Goal: Task Accomplishment & Management: Complete application form

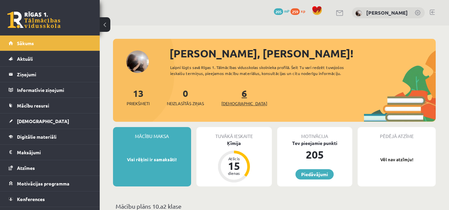
click at [234, 101] on span "[DEMOGRAPHIC_DATA]" at bounding box center [244, 103] width 46 height 7
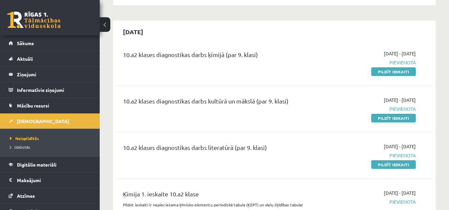
scroll to position [166, 0]
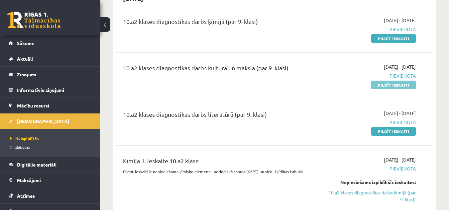
click at [399, 84] on link "Pildīt ieskaiti" at bounding box center [393, 85] width 45 height 9
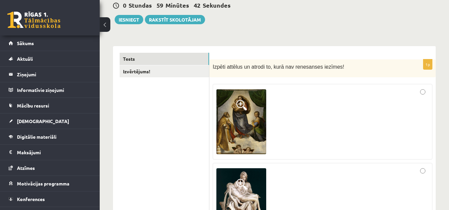
scroll to position [100, 0]
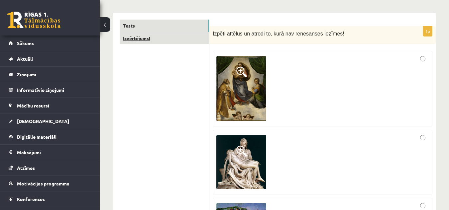
click at [130, 37] on link "Izvērtējums!" at bounding box center [164, 38] width 89 height 12
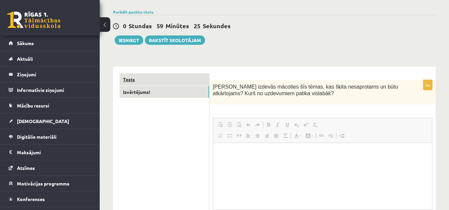
scroll to position [0, 0]
click at [138, 77] on link "Tests" at bounding box center [164, 79] width 89 height 12
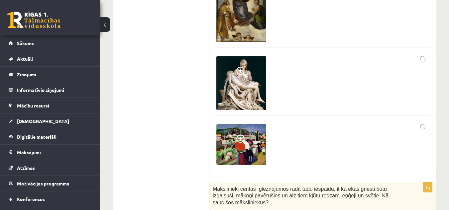
scroll to position [146, 0]
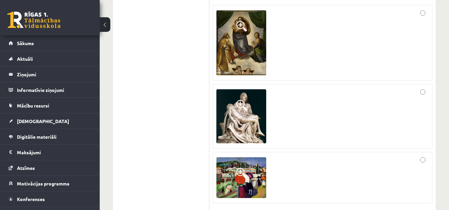
click at [246, 25] on span at bounding box center [241, 26] width 11 height 11
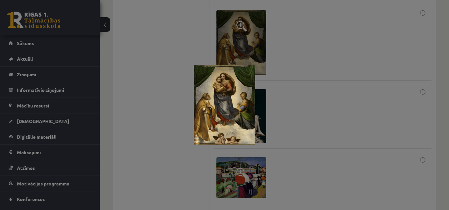
drag, startPoint x: 300, startPoint y: 92, endPoint x: 294, endPoint y: 85, distance: 9.9
click at [293, 83] on div at bounding box center [224, 105] width 449 height 210
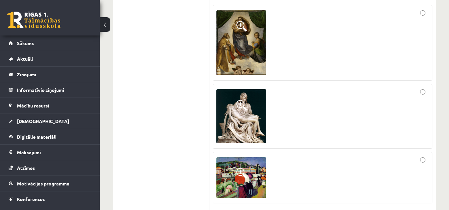
click at [252, 108] on img at bounding box center [241, 116] width 50 height 54
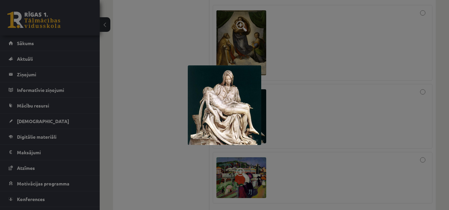
click at [285, 102] on div at bounding box center [224, 105] width 449 height 210
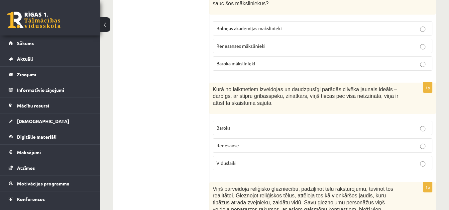
scroll to position [345, 0]
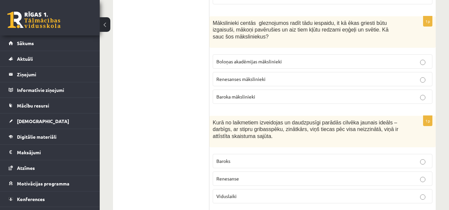
click at [246, 95] on span "Baroka mākslinieki" at bounding box center [235, 97] width 39 height 6
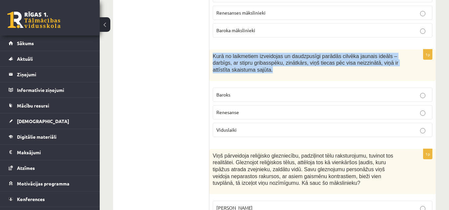
drag, startPoint x: 210, startPoint y: 54, endPoint x: 255, endPoint y: 76, distance: 49.9
click at [255, 76] on div "Kurā no laikmetiem izveidojas un daudzpusīgi parādās cilvēka jaunais ideāls – d…" at bounding box center [322, 66] width 226 height 32
copy span "Kurā no laikmetiem izveidojas un daudzpusīgi parādās cilvēka jaunais ideāls – d…"
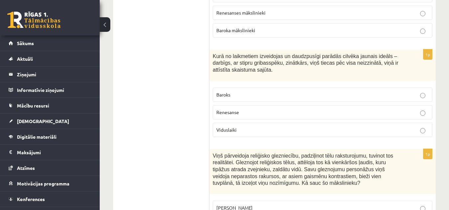
click at [226, 114] on span "Renesanse" at bounding box center [227, 112] width 23 height 6
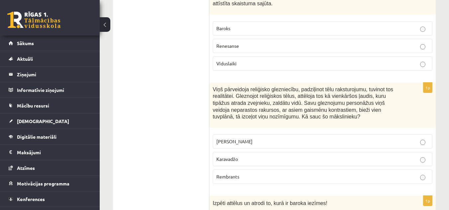
scroll to position [544, 0]
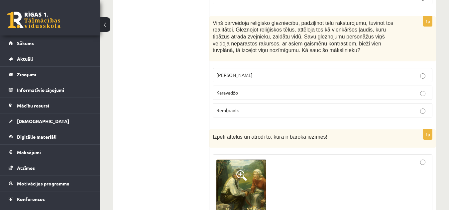
click at [257, 70] on label "[PERSON_NAME]" at bounding box center [323, 75] width 220 height 14
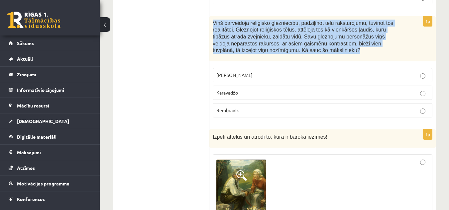
drag, startPoint x: 308, startPoint y: 55, endPoint x: 211, endPoint y: 22, distance: 102.5
click at [211, 22] on div "Viņš pārveidoja reliģisko glezniecību, padziļinot tēlu raksturojumu, tuvinot to…" at bounding box center [322, 38] width 226 height 45
copy span "Viņš pārveidoja reliģisko glezniecību, padziļinot tēlu raksturojumu, tuvinot to…"
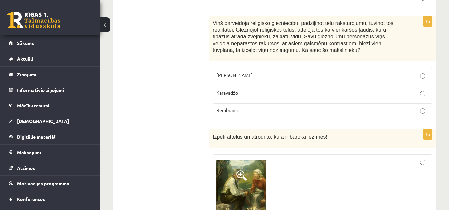
click at [231, 98] on label "Karavadžo" at bounding box center [323, 93] width 220 height 14
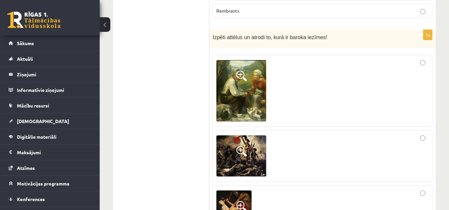
scroll to position [710, 0]
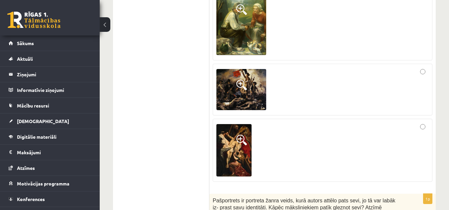
click at [248, 81] on img at bounding box center [241, 89] width 50 height 41
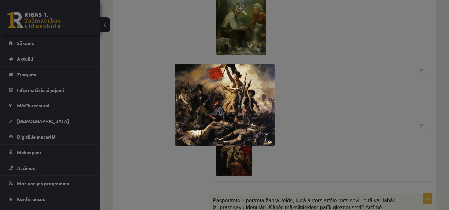
click at [306, 58] on div at bounding box center [224, 105] width 449 height 210
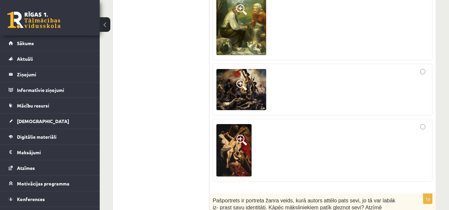
click at [235, 134] on img at bounding box center [233, 150] width 35 height 52
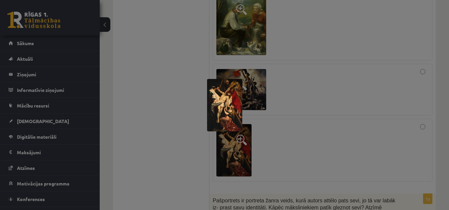
click at [267, 134] on div at bounding box center [224, 105] width 449 height 210
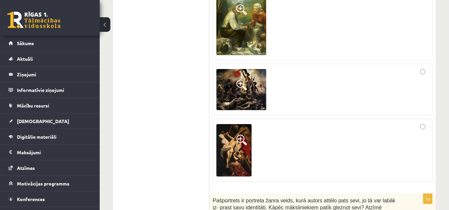
click at [238, 131] on img at bounding box center [233, 150] width 35 height 52
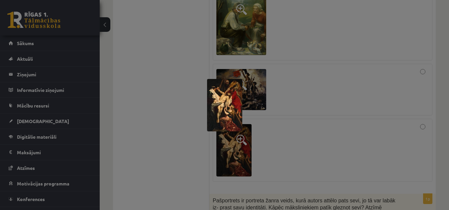
drag, startPoint x: 193, startPoint y: 147, endPoint x: 183, endPoint y: 147, distance: 9.3
click at [183, 147] on div at bounding box center [224, 105] width 449 height 210
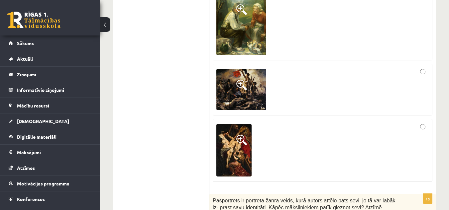
click at [420, 71] on div at bounding box center [322, 89] width 212 height 45
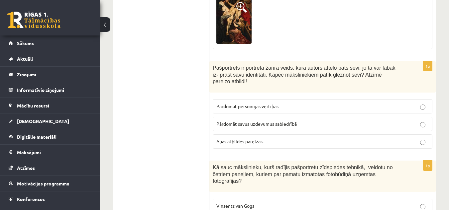
scroll to position [876, 0]
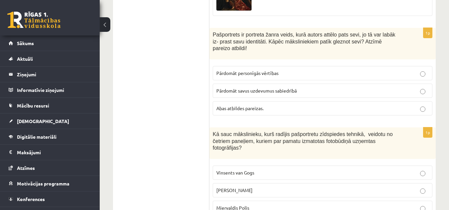
click at [313, 105] on p "Abas atbildes pareizas." at bounding box center [322, 108] width 212 height 7
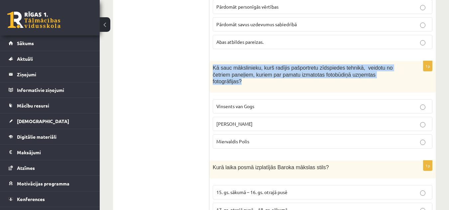
drag, startPoint x: 377, startPoint y: 67, endPoint x: 209, endPoint y: 61, distance: 167.6
click at [209, 61] on div "Kā sauc mākslinieku, kurš radījis pašportretu zīdspiedes tehnikā, veidotu no če…" at bounding box center [322, 77] width 226 height 32
copy span "Kā sauc mākslinieku, kurš radījis pašportretu zīdspiedes tehnikā, veidotu no če…"
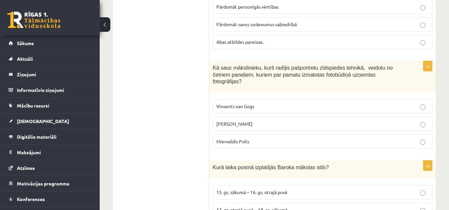
click at [246, 121] on span "[PERSON_NAME]" at bounding box center [234, 124] width 36 height 6
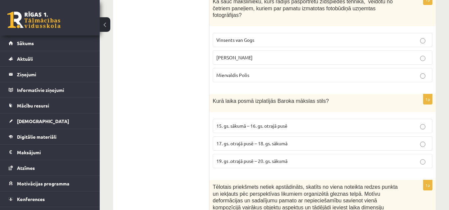
scroll to position [1042, 0]
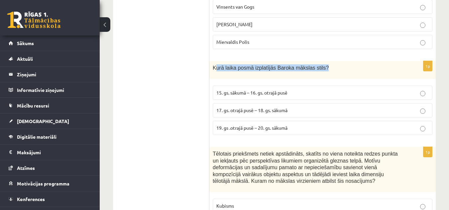
drag, startPoint x: 321, startPoint y: 53, endPoint x: 215, endPoint y: 54, distance: 106.3
click at [215, 64] on p "Kurā laika posmā izplatījās Baroka mākslas stils?" at bounding box center [306, 67] width 186 height 7
copy span "urā laika posmā izplatījās Baroka mākslas stils?"
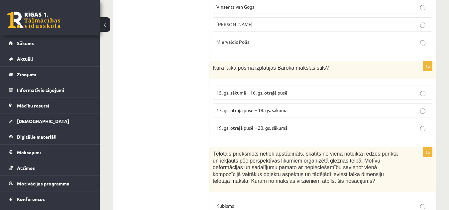
click at [252, 103] on label "17. gs. otrajā pusē – 18. gs. sākumā" at bounding box center [323, 110] width 220 height 14
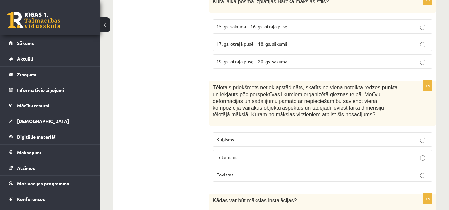
scroll to position [1142, 0]
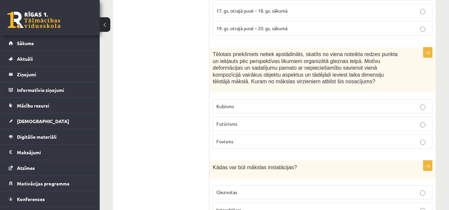
click at [234, 96] on fieldset "Kubisms [DEMOGRAPHIC_DATA] Fovisms" at bounding box center [323, 123] width 220 height 55
click at [245, 103] on p "Kubisms" at bounding box center [322, 106] width 212 height 7
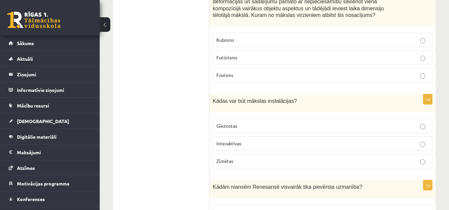
scroll to position [1242, 0]
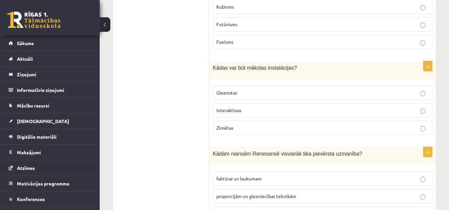
click at [323, 86] on label "Gleznotas" at bounding box center [323, 93] width 220 height 14
click at [344, 106] on fieldset "Gleznotas Interaktīvas Zīmētas" at bounding box center [323, 109] width 220 height 55
click at [364, 103] on label "Interaktīvas" at bounding box center [323, 110] width 220 height 14
click at [367, 125] on p "Zīmētas" at bounding box center [322, 128] width 212 height 7
drag, startPoint x: 212, startPoint y: 54, endPoint x: 294, endPoint y: 57, distance: 81.8
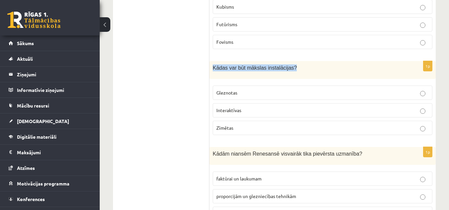
click at [294, 61] on div "Kādas var būt mākslas instalācijas?" at bounding box center [322, 70] width 226 height 18
copy span "Kādas var būt mākslas instalācijas?"
click at [241, 107] on p "Interaktīvas" at bounding box center [322, 110] width 212 height 7
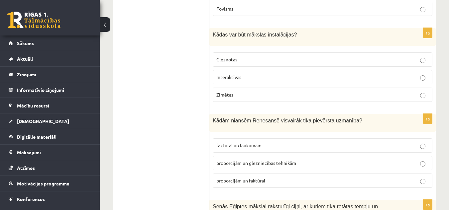
scroll to position [1341, 0]
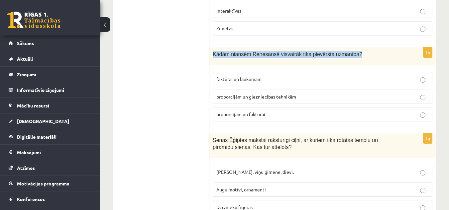
drag, startPoint x: 212, startPoint y: 42, endPoint x: 354, endPoint y: 43, distance: 141.5
click at [354, 48] on div "Kādām niansēm Renesansē visvairāk tika pievērsta uzmanība?" at bounding box center [322, 57] width 226 height 18
copy span "Kādām niansēm Renesansē visvairāk tika pievērsta uzmanība?"
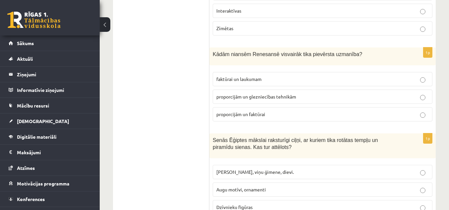
click at [283, 76] on p "faktūrai un laukumam" at bounding box center [322, 79] width 212 height 7
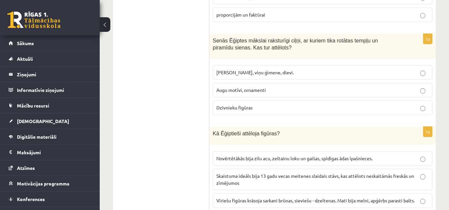
scroll to position [1375, 0]
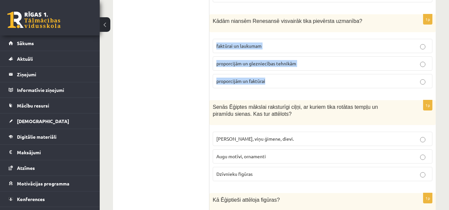
drag, startPoint x: 212, startPoint y: 26, endPoint x: 281, endPoint y: 67, distance: 80.4
click at [281, 67] on div "1p Kādām niansēm Renesansē visvairāk tika pievērsta uzmanība? faktūrai un lauku…" at bounding box center [322, 53] width 226 height 79
copy fieldset "faktūrai un laukumam proporcijām un glezniecības tehnikām proporcijām un faktūr…"
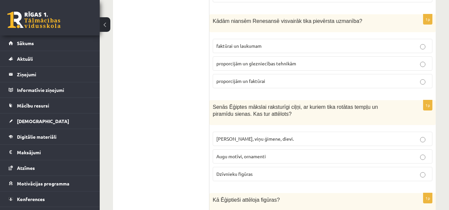
click at [297, 60] on p "proporcijām un glezniecības tehnikām" at bounding box center [322, 63] width 212 height 7
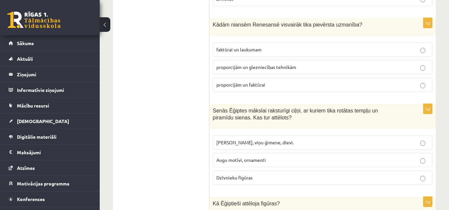
scroll to position [1437, 0]
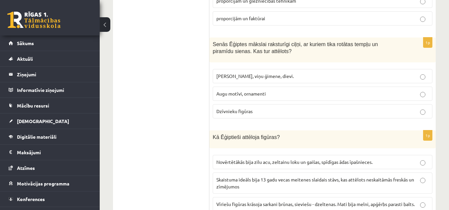
drag, startPoint x: 403, startPoint y: 31, endPoint x: 206, endPoint y: 20, distance: 197.0
click at [211, 38] on div "Senās Ēģiptes mākslai raksturīgi ciļņi, ar kuriem tika rotātas tempļu un piramī…" at bounding box center [322, 50] width 226 height 25
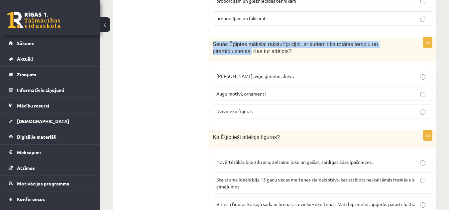
drag, startPoint x: 213, startPoint y: 31, endPoint x: 400, endPoint y: 30, distance: 187.0
click at [400, 38] on div "Senās Ēģiptes mākslai raksturīgi ciļņi, ar kuriem tika rotātas tempļu un piramī…" at bounding box center [322, 50] width 226 height 25
copy span "Senās Ēģiptes mākslai raksturīgi ciļņi, ar kuriem tika rotātas tempļu un piramī…"
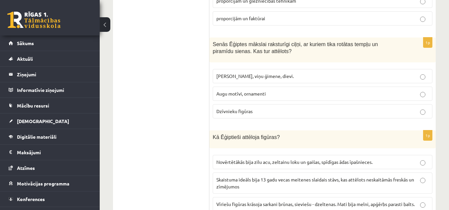
click at [241, 73] on span "[PERSON_NAME], viņu ģimene, dievi." at bounding box center [254, 76] width 77 height 6
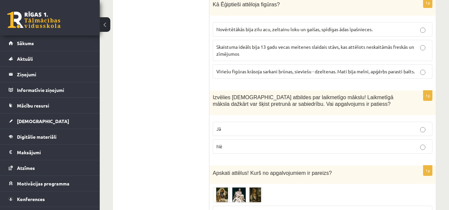
scroll to position [1537, 0]
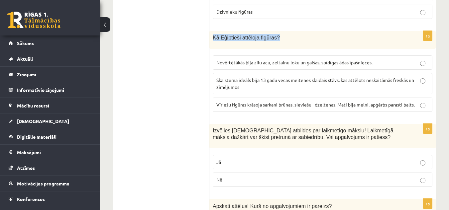
drag, startPoint x: 275, startPoint y: 24, endPoint x: 213, endPoint y: 25, distance: 61.8
click at [213, 34] on p "Kā Ēģiptieši attēloja figūras?" at bounding box center [306, 37] width 186 height 7
copy span "Kā Ēģiptieši attēloja figūras?"
click at [300, 34] on p "Kā Ēģiptieši attēloja figūras?" at bounding box center [306, 37] width 186 height 7
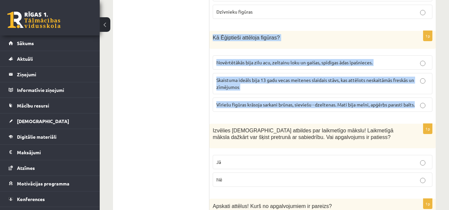
drag, startPoint x: 213, startPoint y: 23, endPoint x: 419, endPoint y: 91, distance: 216.9
click at [419, 91] on div "1p Kā Ēģiptieši attēloja figūras? Novērtētākās bija zilu acu, zeltainu loku un …" at bounding box center [322, 74] width 226 height 86
copy div "Kā Ēģiptieši attēloja figūras? Novērtētākās bija zilu acu, zeltainu loku un gai…"
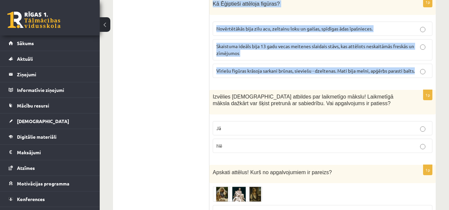
scroll to position [1498, 0]
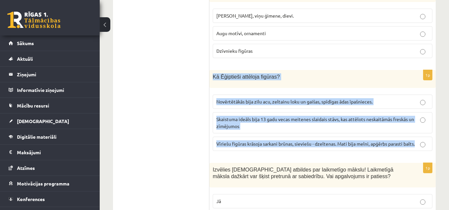
click at [444, 103] on div "10.a2 klases diagnosticējošais darbs Kultūrā un mākslā par 9.klases mācību viel…" at bounding box center [274, 215] width 349 height 3374
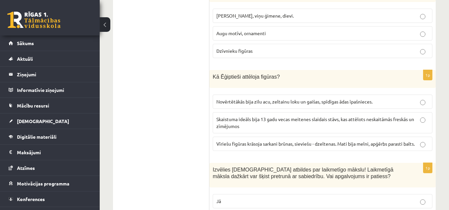
click at [388, 141] on span "Vīriešu figūras krāsoja sarkani brūnas, sieviešu - dzeltenas. Mati bija melni, …" at bounding box center [315, 144] width 198 height 6
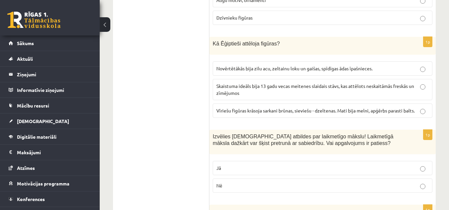
scroll to position [1564, 0]
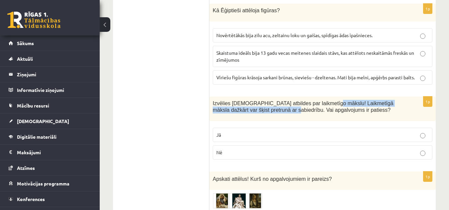
drag, startPoint x: 317, startPoint y: 90, endPoint x: 262, endPoint y: 97, distance: 55.3
click at [262, 101] on span "Izvēlies [DEMOGRAPHIC_DATA] atbildes par laikmetīgo mākslu! Laikmetīgā māksla d…" at bounding box center [303, 107] width 181 height 13
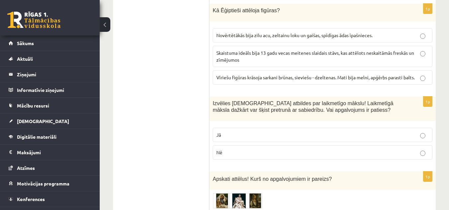
click at [155, 131] on ul "Tests Izvērtējums!" at bounding box center [165, 185] width 90 height 3260
click at [221, 132] on p "Jā" at bounding box center [322, 135] width 212 height 7
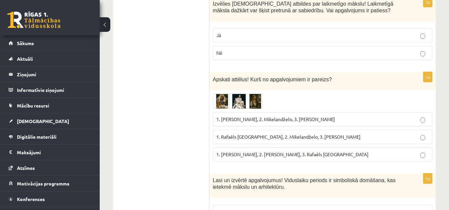
scroll to position [1697, 0]
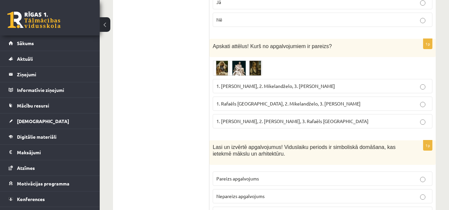
click at [225, 60] on img at bounding box center [238, 67] width 50 height 15
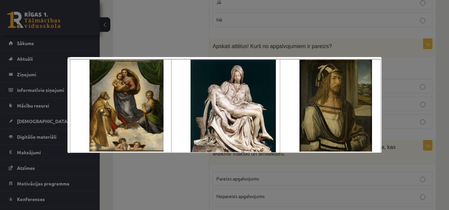
click at [297, 39] on div at bounding box center [224, 105] width 449 height 210
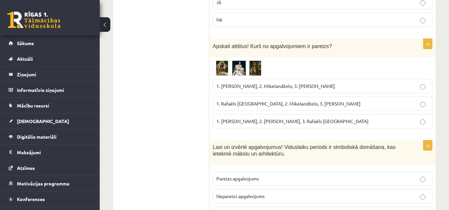
click at [247, 60] on img at bounding box center [238, 67] width 50 height 15
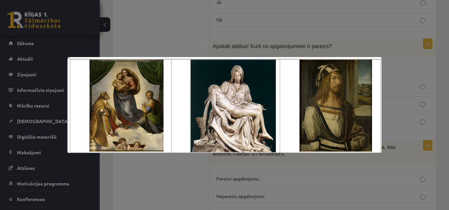
click at [144, 23] on div at bounding box center [224, 105] width 449 height 210
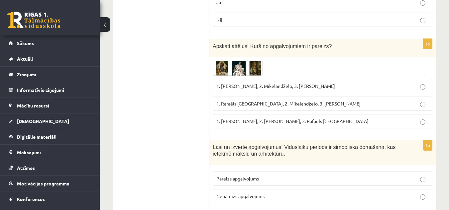
click at [226, 60] on img at bounding box center [238, 67] width 50 height 15
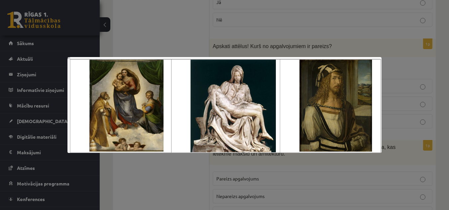
click at [247, 42] on div at bounding box center [224, 105] width 449 height 210
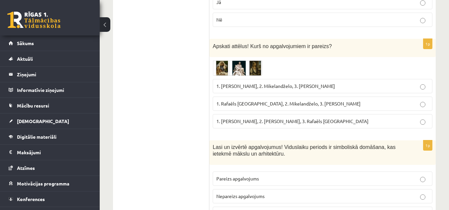
click at [244, 60] on img at bounding box center [238, 67] width 50 height 15
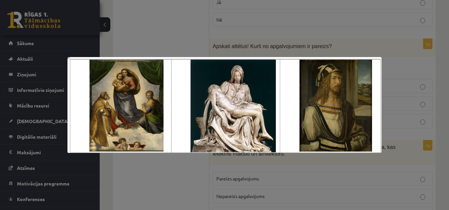
click at [136, 82] on img at bounding box center [224, 105] width 314 height 96
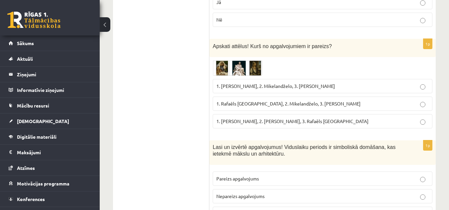
click at [234, 60] on img at bounding box center [238, 67] width 50 height 15
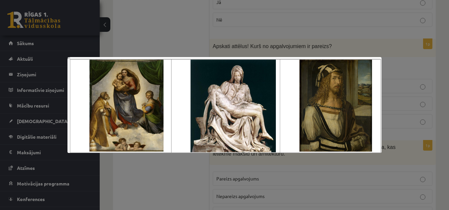
click at [207, 27] on div at bounding box center [224, 105] width 449 height 210
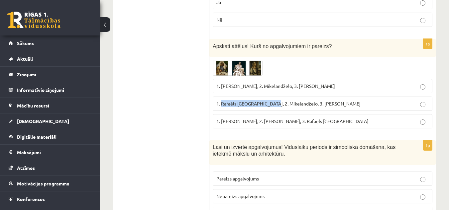
drag, startPoint x: 222, startPoint y: 91, endPoint x: 272, endPoint y: 93, distance: 50.9
click at [272, 101] on span "1. Rafaēls [GEOGRAPHIC_DATA], 2. Mikelandželo, 3. [PERSON_NAME]" at bounding box center [288, 104] width 144 height 6
drag, startPoint x: 171, startPoint y: 116, endPoint x: 212, endPoint y: 111, distance: 40.8
click at [171, 115] on ul "Tests Izvērtējums!" at bounding box center [165, 52] width 90 height 3260
click at [249, 101] on span "1. Rafaēls [GEOGRAPHIC_DATA], 2. Mikelandželo, 3. [PERSON_NAME]" at bounding box center [288, 104] width 144 height 6
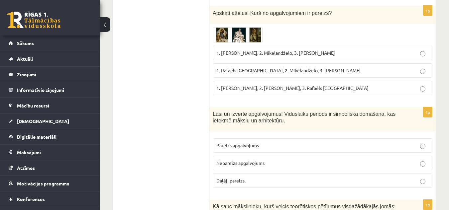
scroll to position [1764, 0]
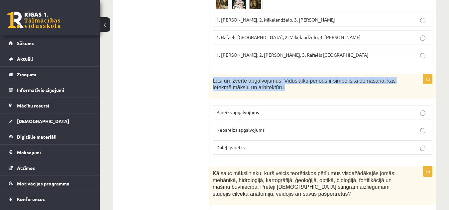
drag, startPoint x: 210, startPoint y: 68, endPoint x: 268, endPoint y: 81, distance: 59.8
click at [268, 81] on div "Lasi un izvērtē apgalvojumus! Viduslaiku periods ir simboliskā domāšana, kas ie…" at bounding box center [322, 86] width 226 height 25
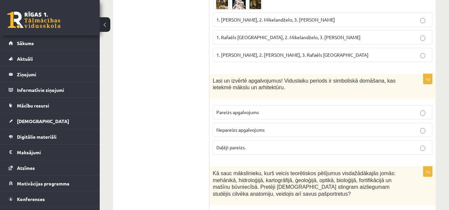
click at [250, 106] on label "Pareizs apgalvojums" at bounding box center [323, 112] width 220 height 14
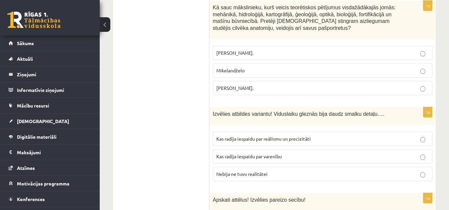
scroll to position [1963, 0]
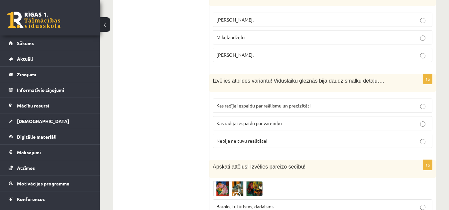
click at [267, 120] on span "Kas radīja iespaidu par varenību" at bounding box center [248, 123] width 65 height 6
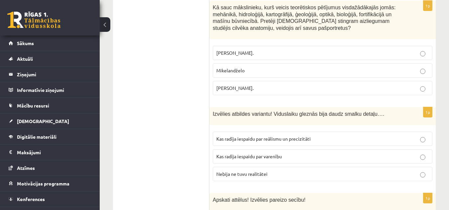
scroll to position [1863, 0]
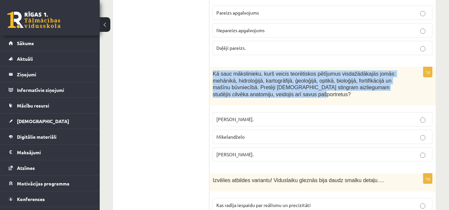
drag, startPoint x: 212, startPoint y: 59, endPoint x: 265, endPoint y: 84, distance: 58.5
click at [265, 84] on div "Kā sauc mākslinieku, kurš veicis teorētiskos pētījumus visdažādākajās jomās: me…" at bounding box center [322, 86] width 226 height 39
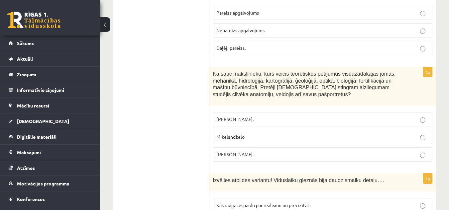
click at [260, 151] on p "[PERSON_NAME]." at bounding box center [322, 154] width 212 height 7
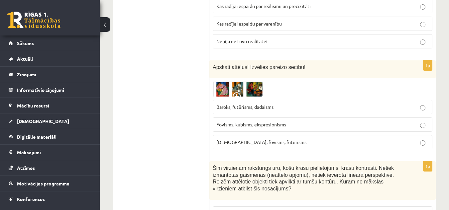
scroll to position [2096, 0]
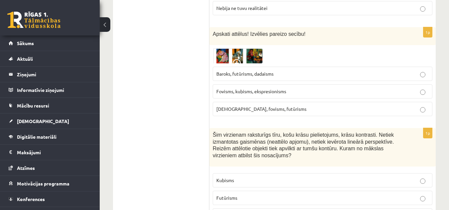
click at [254, 49] on img at bounding box center [238, 56] width 50 height 15
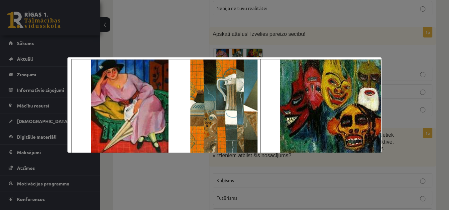
click at [336, 36] on div at bounding box center [224, 105] width 449 height 210
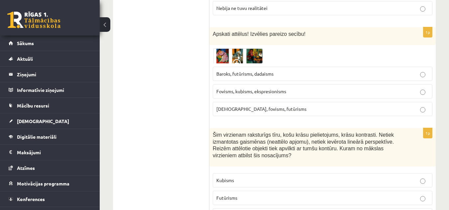
click at [251, 88] on span "Fovisms, kubisms, ekspresionisms" at bounding box center [251, 91] width 70 height 6
click at [233, 49] on img at bounding box center [238, 56] width 50 height 15
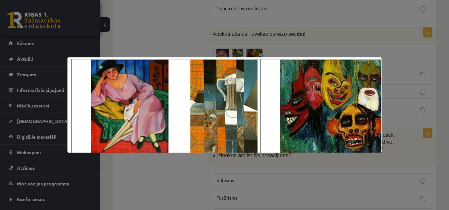
click at [233, 38] on div at bounding box center [224, 105] width 449 height 210
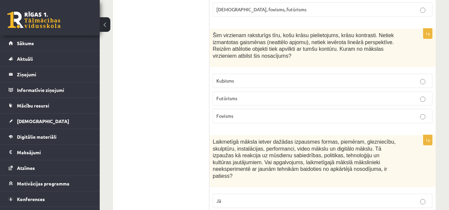
scroll to position [2162, 0]
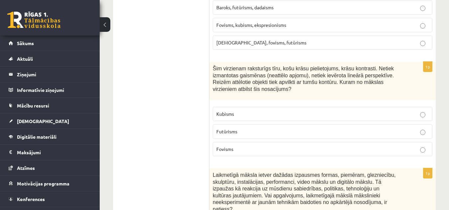
click at [243, 111] on p "Kubisms" at bounding box center [322, 114] width 212 height 7
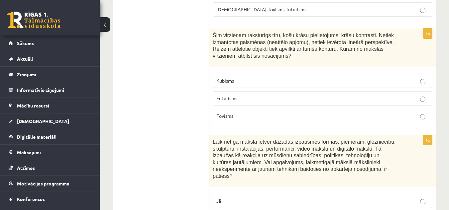
scroll to position [2063, 0]
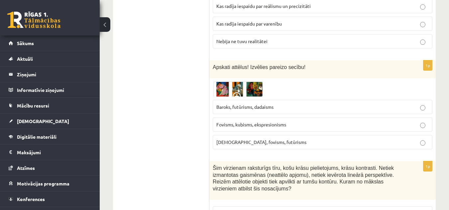
click at [240, 82] on img at bounding box center [238, 89] width 50 height 15
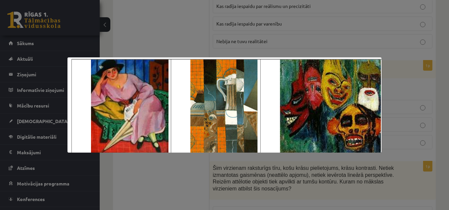
click at [327, 46] on div at bounding box center [224, 105] width 449 height 210
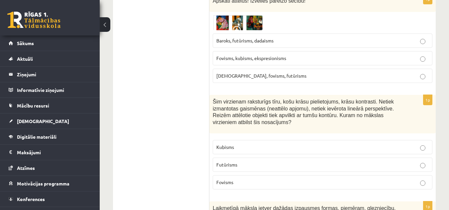
scroll to position [2162, 0]
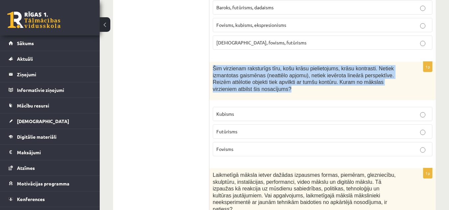
drag, startPoint x: 218, startPoint y: 53, endPoint x: 261, endPoint y: 75, distance: 48.9
click at [262, 77] on div "Šim virzienam raksturīgs tīru, košu krāsu pielietojums, krāsu kontrasti. Netiek…" at bounding box center [322, 81] width 226 height 39
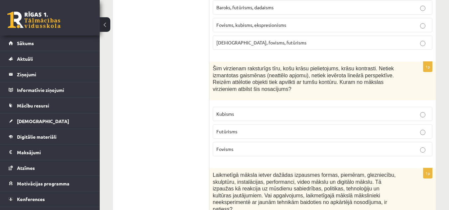
drag, startPoint x: 173, startPoint y: 136, endPoint x: 234, endPoint y: 138, distance: 60.8
click at [267, 146] on p "Fovisms" at bounding box center [322, 149] width 212 height 7
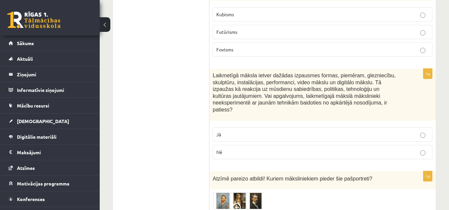
scroll to position [2295, 0]
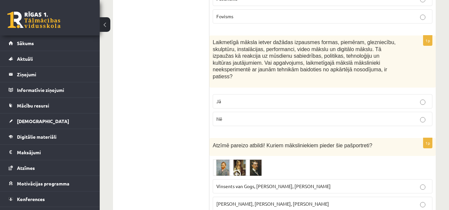
click at [270, 94] on label "Jā" at bounding box center [323, 101] width 220 height 14
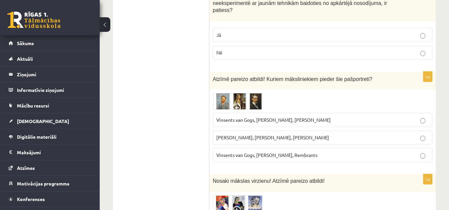
scroll to position [2395, 0]
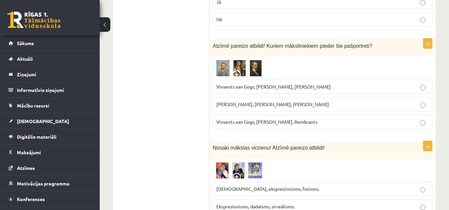
click at [244, 60] on img at bounding box center [238, 68] width 50 height 17
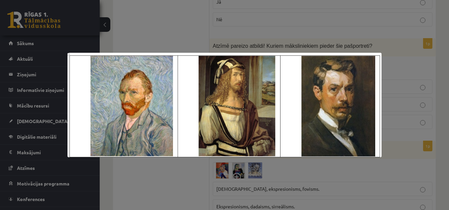
click at [242, 40] on div at bounding box center [224, 105] width 449 height 210
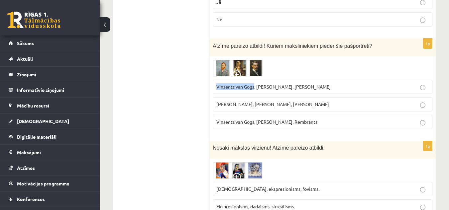
drag, startPoint x: 215, startPoint y: 67, endPoint x: 254, endPoint y: 72, distance: 39.5
click at [254, 80] on label "Vinsents van Gogs, [PERSON_NAME], [PERSON_NAME]" at bounding box center [323, 87] width 220 height 14
click at [241, 70] on span at bounding box center [238, 75] width 11 height 11
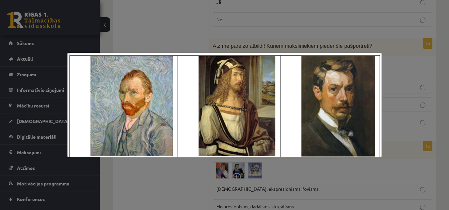
click at [161, 42] on div at bounding box center [224, 105] width 449 height 210
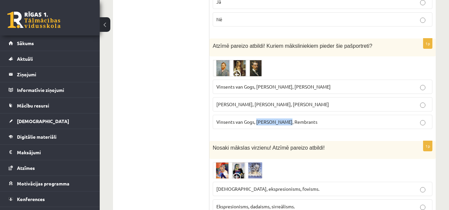
drag, startPoint x: 258, startPoint y: 102, endPoint x: 285, endPoint y: 107, distance: 27.7
click at [285, 115] on label "Vinsents van Gogs, [PERSON_NAME], Rembrants" at bounding box center [323, 122] width 220 height 14
click at [254, 60] on img at bounding box center [238, 68] width 50 height 17
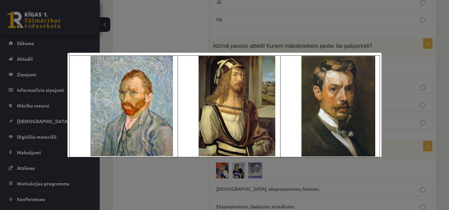
drag, startPoint x: 257, startPoint y: 43, endPoint x: 255, endPoint y: 39, distance: 4.8
click at [255, 39] on div at bounding box center [224, 105] width 449 height 210
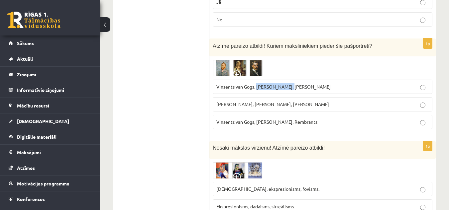
drag, startPoint x: 289, startPoint y: 68, endPoint x: 257, endPoint y: 68, distance: 31.2
click at [257, 84] on span "Vinsents van Gogs, [PERSON_NAME], [PERSON_NAME]" at bounding box center [273, 87] width 114 height 6
drag, startPoint x: 179, startPoint y: 75, endPoint x: 234, endPoint y: 68, distance: 55.2
click at [248, 84] on span "Vinsents van Gogs, [PERSON_NAME], [PERSON_NAME]" at bounding box center [273, 87] width 114 height 6
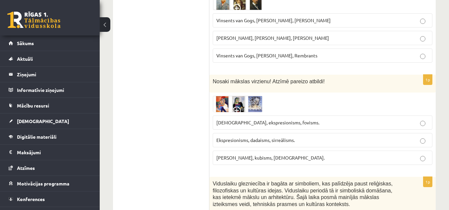
scroll to position [2495, 0]
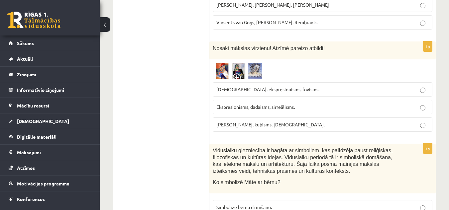
click at [240, 73] on span at bounding box center [238, 78] width 11 height 11
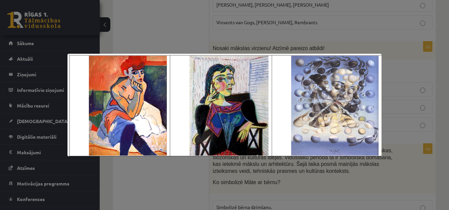
click at [245, 31] on div at bounding box center [224, 105] width 449 height 210
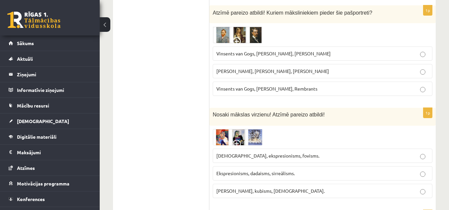
scroll to position [2461, 0]
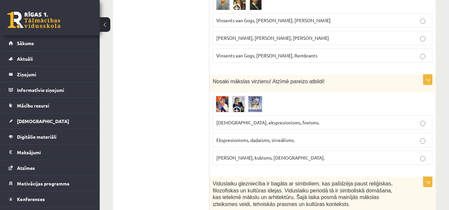
click at [248, 96] on img at bounding box center [238, 104] width 50 height 16
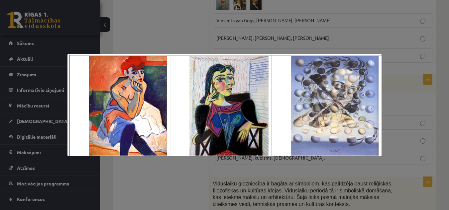
click at [188, 31] on div at bounding box center [224, 105] width 449 height 210
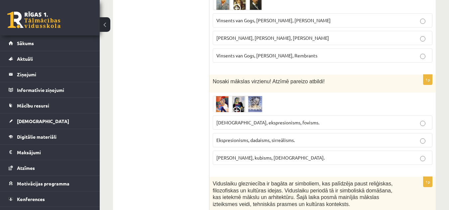
click at [303, 137] on p "Ekspresionisms, dadaisms, sirreālisms." at bounding box center [322, 140] width 212 height 7
click at [246, 96] on img at bounding box center [238, 104] width 50 height 16
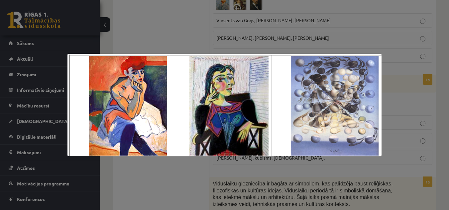
click at [169, 34] on div at bounding box center [224, 105] width 449 height 210
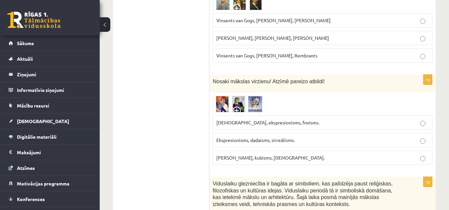
click at [239, 96] on img at bounding box center [238, 104] width 50 height 16
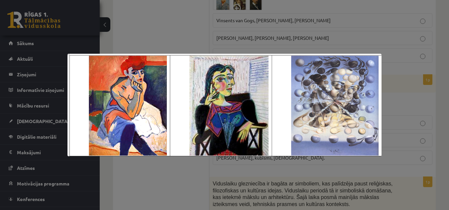
click at [139, 24] on div at bounding box center [224, 105] width 449 height 210
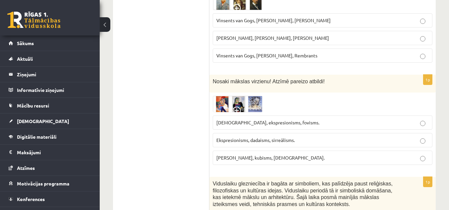
click at [265, 151] on label "[PERSON_NAME], kubisms, [DEMOGRAPHIC_DATA]." at bounding box center [323, 158] width 220 height 14
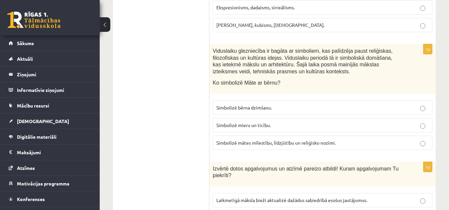
scroll to position [2561, 0]
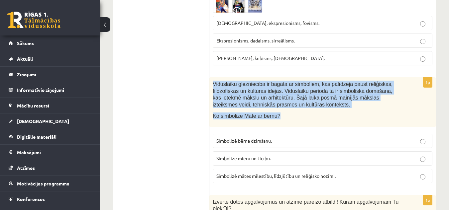
drag, startPoint x: 281, startPoint y: 96, endPoint x: 211, endPoint y: 60, distance: 79.3
click at [211, 77] on div "Viduslaiku glezniecība ir bagāta ar simboliem, kas palīdzēja paust reliģiskas, …" at bounding box center [322, 102] width 226 height 50
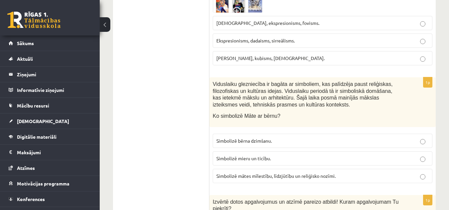
click at [264, 173] on span "Simbolizē mātes mīlestību, līdzjūtību un reliģisko nozīmi." at bounding box center [275, 176] width 119 height 6
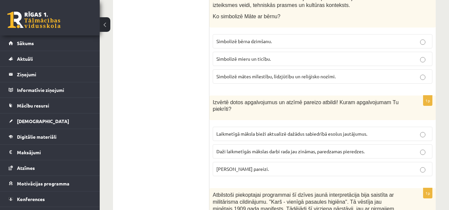
scroll to position [2694, 0]
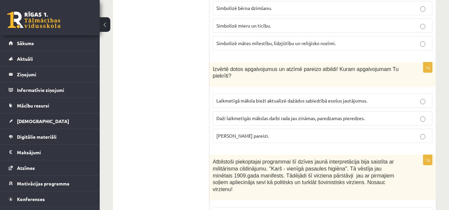
click at [281, 129] on label "[PERSON_NAME] pareizi." at bounding box center [323, 136] width 220 height 14
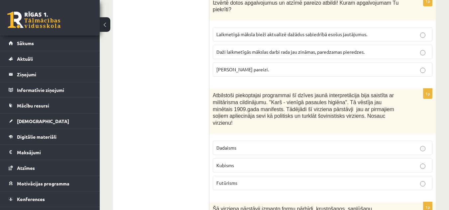
scroll to position [2794, 0]
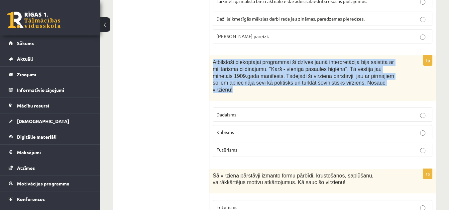
drag, startPoint x: 212, startPoint y: 41, endPoint x: 354, endPoint y: 62, distance: 144.1
click at [354, 62] on div "Atbilstoši piekoptajai programmai šī dzīves jaunā interpretācija bija saistīta …" at bounding box center [322, 77] width 226 height 45
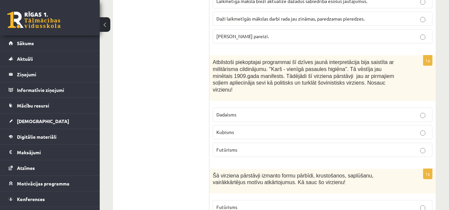
drag, startPoint x: 235, startPoint y: 129, endPoint x: 236, endPoint y: 123, distance: 5.5
click at [235, 143] on label "Futūrisms" at bounding box center [323, 150] width 220 height 14
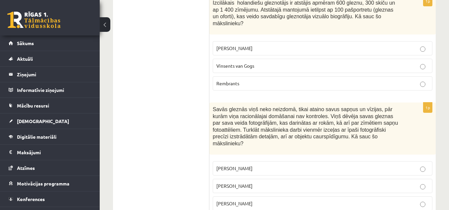
scroll to position [3149, 0]
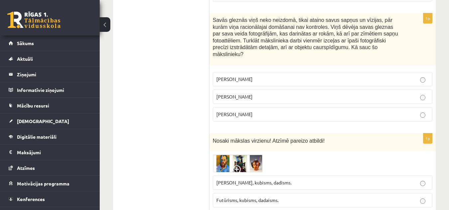
click at [250, 155] on img at bounding box center [238, 164] width 50 height 18
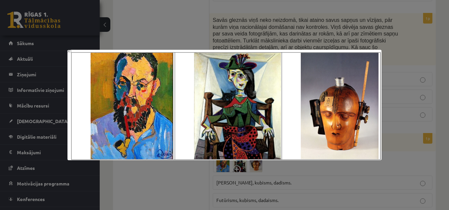
click at [180, 36] on div at bounding box center [224, 105] width 449 height 210
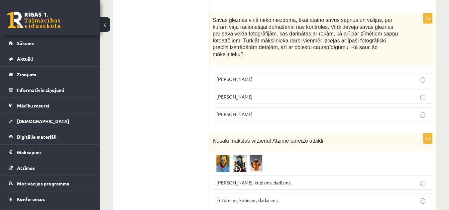
click at [249, 155] on img at bounding box center [238, 164] width 50 height 18
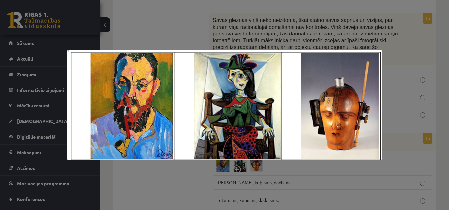
click at [209, 43] on div at bounding box center [224, 105] width 449 height 210
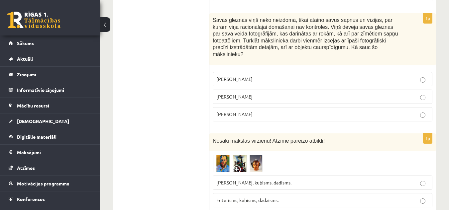
click at [241, 155] on img at bounding box center [238, 164] width 50 height 18
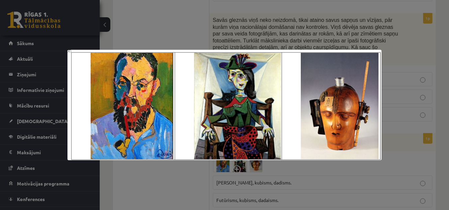
click at [149, 16] on div at bounding box center [224, 105] width 449 height 210
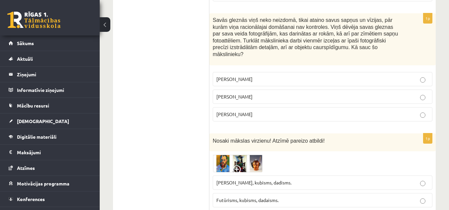
click at [263, 180] on span "[PERSON_NAME], kubisms, dadisms." at bounding box center [253, 183] width 75 height 6
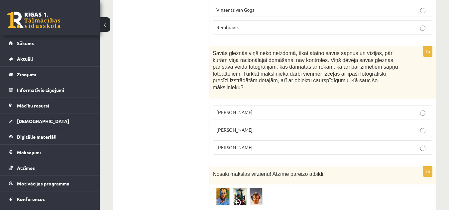
scroll to position [3082, 0]
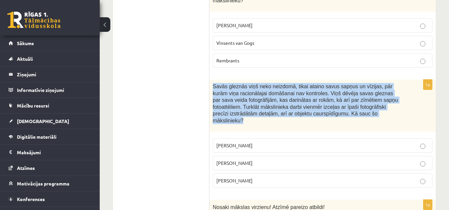
drag, startPoint x: 213, startPoint y: 49, endPoint x: 332, endPoint y: 85, distance: 124.8
click at [332, 85] on div "Savās gleznās viņš neko neizdomā, tikai ataino savus sapņus un vīzijas, pār kur…" at bounding box center [322, 106] width 226 height 52
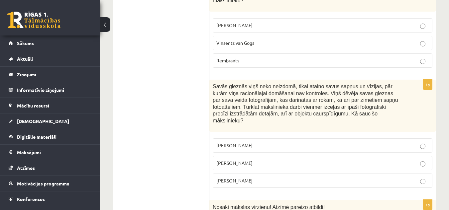
click at [256, 160] on p "[PERSON_NAME]" at bounding box center [322, 163] width 212 height 7
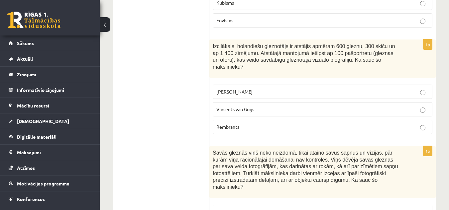
scroll to position [2983, 0]
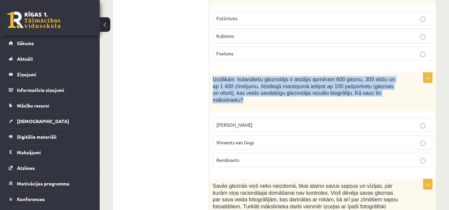
drag, startPoint x: 213, startPoint y: 51, endPoint x: 361, endPoint y: 67, distance: 149.0
click at [361, 77] on span "Izcilākais holandiešu gleznotājs ir atstājis apmēram 600 gleznu, 300 skiču un a…" at bounding box center [304, 90] width 182 height 26
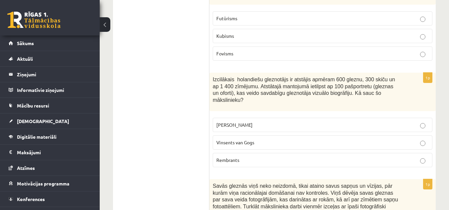
click at [261, 157] on p "Rembrants" at bounding box center [322, 160] width 212 height 7
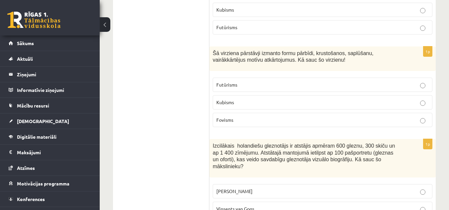
scroll to position [2883, 0]
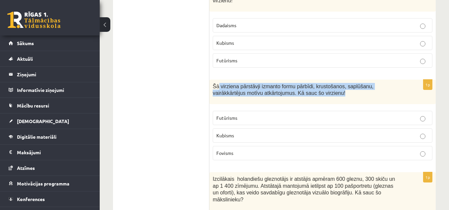
drag, startPoint x: 217, startPoint y: 56, endPoint x: 318, endPoint y: 67, distance: 102.3
click at [318, 83] on p "Šā virziena pārstāvji izmanto formu pārbīdi, krustošanos, saplūšanu, vairākkārt…" at bounding box center [306, 90] width 186 height 14
click at [319, 80] on div "Šā virziena pārstāvji izmanto formu pārbīdi, krustošanos, saplūšanu, vairākkārt…" at bounding box center [322, 92] width 226 height 25
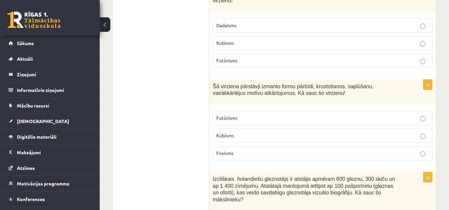
click at [253, 132] on p "Kubisms" at bounding box center [322, 135] width 212 height 7
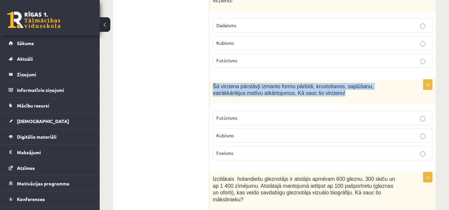
drag, startPoint x: 307, startPoint y: 64, endPoint x: 211, endPoint y: 53, distance: 96.6
click at [211, 80] on div "Šā virziena pārstāvji izmanto formu pārbīdi, krustošanos, saplūšanu, vairākkārt…" at bounding box center [322, 92] width 226 height 25
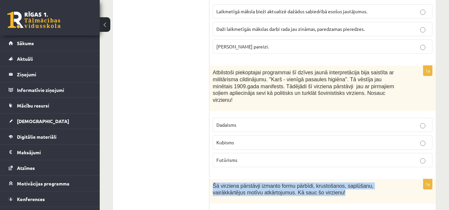
scroll to position [2916, 0]
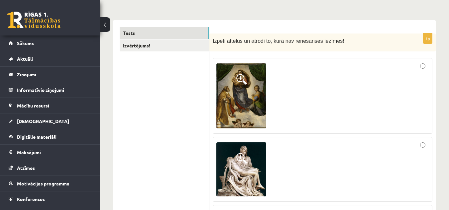
scroll to position [0, 0]
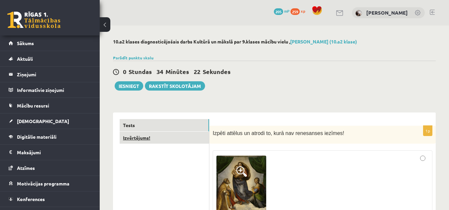
click at [145, 138] on link "Izvērtējums!" at bounding box center [164, 138] width 89 height 12
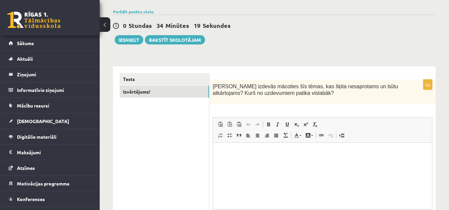
click at [263, 163] on html at bounding box center [322, 153] width 219 height 20
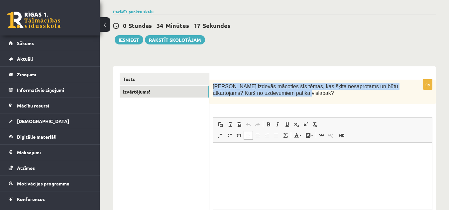
drag, startPoint x: 214, startPoint y: 86, endPoint x: 285, endPoint y: 98, distance: 72.2
click at [285, 98] on div "[PERSON_NAME] izdevās mācoties šīs tēmas, kas šķita nesaprotams un būtu atkārto…" at bounding box center [322, 92] width 226 height 25
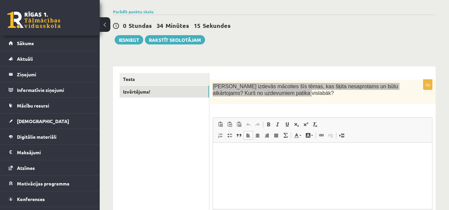
click at [233, 158] on html at bounding box center [322, 153] width 219 height 20
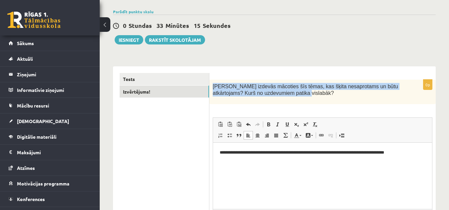
click at [322, 99] on div "[PERSON_NAME] izdevās mācoties šīs tēmas, kas šķita nesaprotams un būtu atkārto…" at bounding box center [322, 92] width 226 height 25
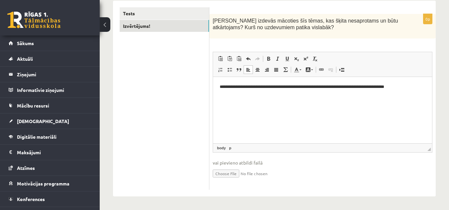
scroll to position [13, 0]
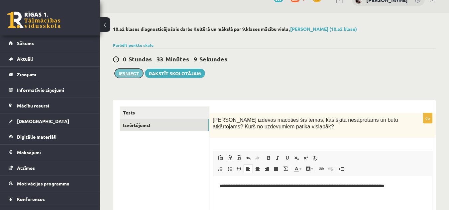
click at [134, 73] on button "Iesniegt" at bounding box center [129, 73] width 29 height 9
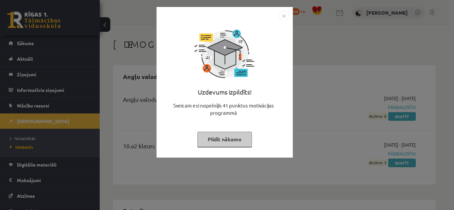
click at [228, 137] on button "Pildīt nākamo" at bounding box center [224, 139] width 54 height 15
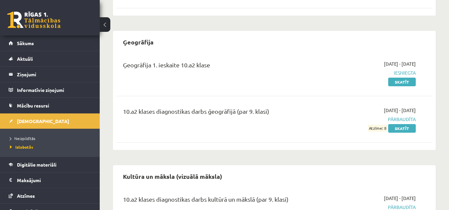
scroll to position [473, 0]
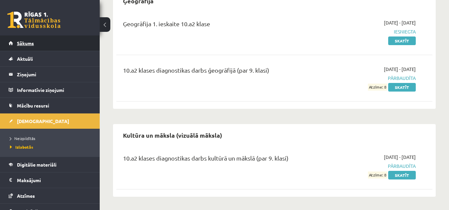
click at [28, 47] on link "Sākums" at bounding box center [50, 43] width 83 height 15
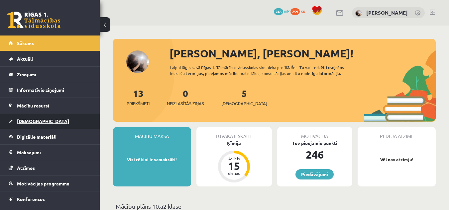
click at [21, 124] on span "[DEMOGRAPHIC_DATA]" at bounding box center [43, 121] width 52 height 6
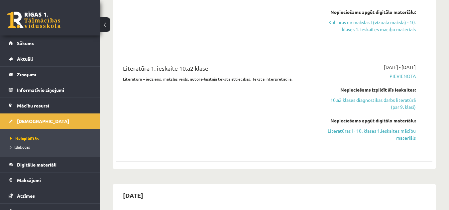
scroll to position [498, 0]
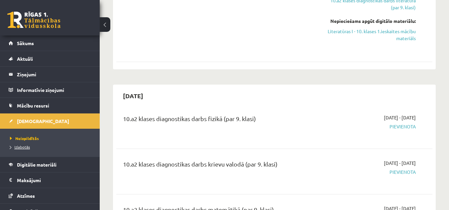
click at [18, 146] on span "Izlabotās" at bounding box center [20, 147] width 20 height 5
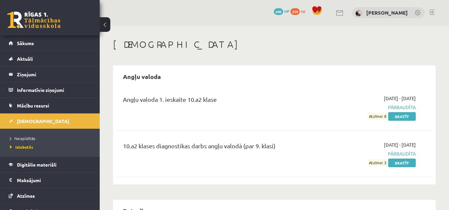
scroll to position [66, 0]
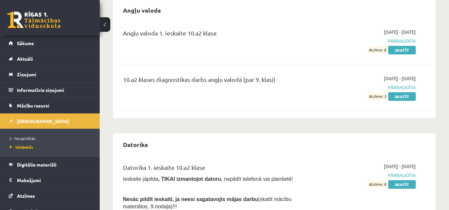
drag, startPoint x: 132, startPoint y: 167, endPoint x: 275, endPoint y: 110, distance: 154.3
click at [276, 110] on div "Angļu valoda 1. ieskaite 10.a2 klase [DATE] - [DATE] Pārbaudīta Atzīme: 8 Skatī…" at bounding box center [274, 68] width 316 height 93
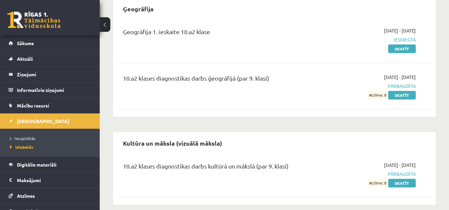
scroll to position [473, 0]
